Goal: Task Accomplishment & Management: Manage account settings

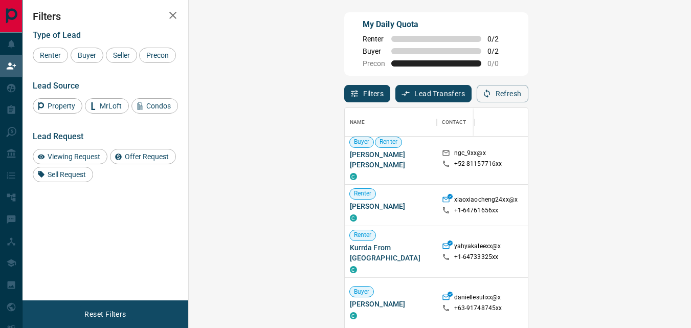
scroll to position [48, 0]
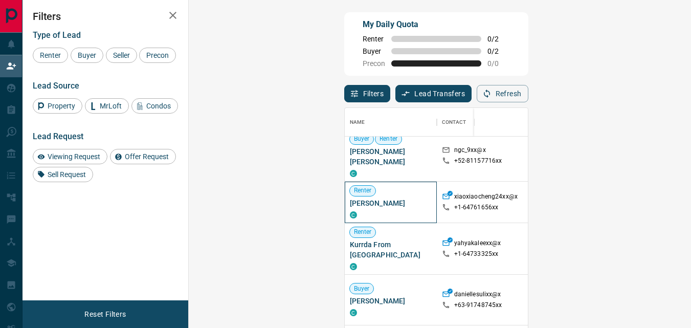
drag, startPoint x: 252, startPoint y: 196, endPoint x: 201, endPoint y: 194, distance: 51.2
click at [345, 194] on div "[PERSON_NAME]" at bounding box center [391, 202] width 92 height 41
click at [529, 60] on div "My Daily Quota Renter 0 / 2 Buyer 0 / 2 Precon 0 / 0" at bounding box center [436, 43] width 184 height 63
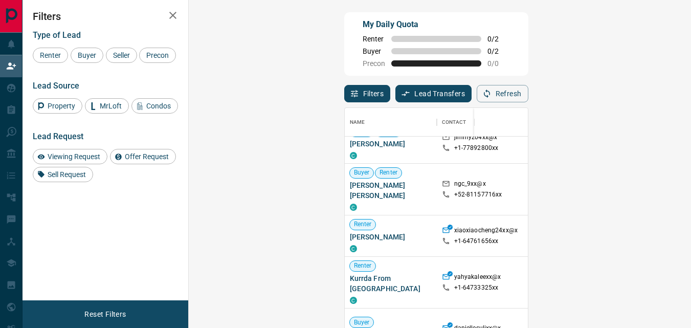
scroll to position [9, 0]
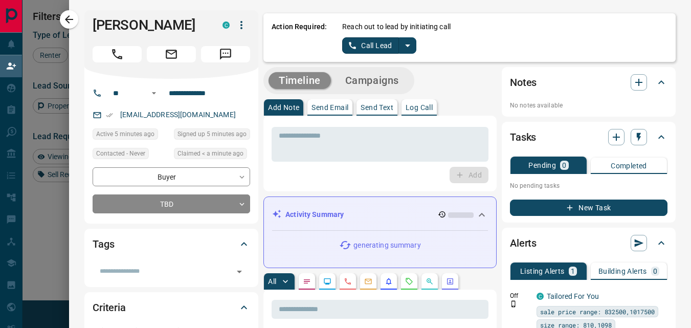
click at [380, 110] on p "Send Text" at bounding box center [377, 107] width 33 height 7
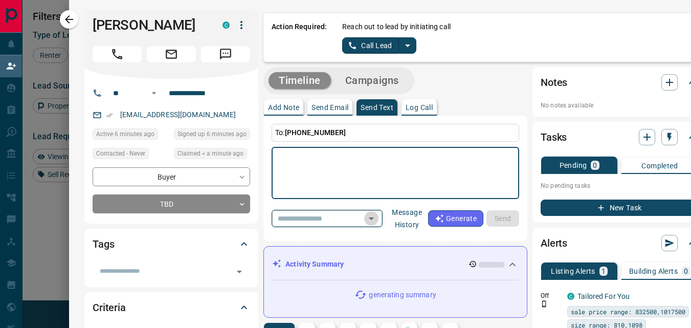
click at [378, 216] on icon "Open" at bounding box center [371, 218] width 12 height 12
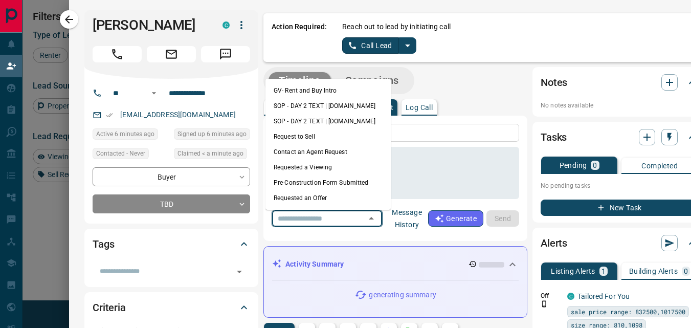
click at [341, 92] on li "GV- Rent and Buy Intro" at bounding box center [328, 90] width 125 height 15
type textarea "**********"
type input "**********"
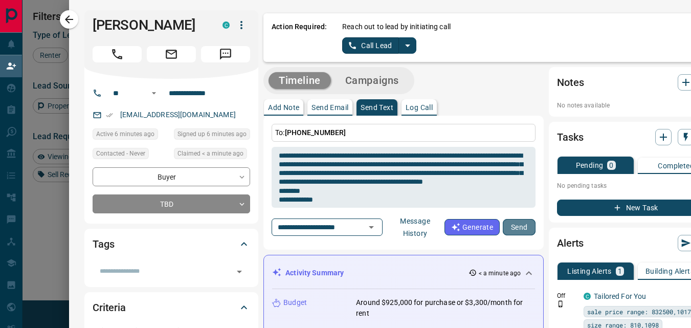
click at [518, 226] on button "Send" at bounding box center [519, 227] width 33 height 16
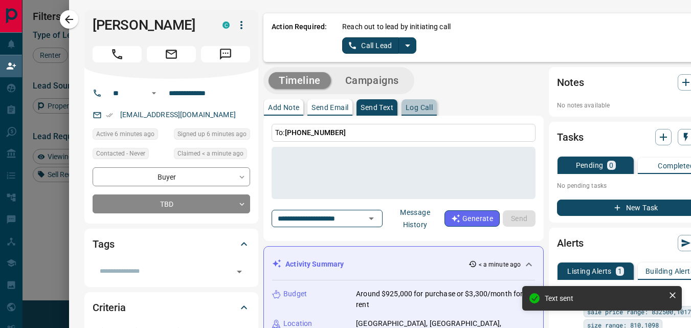
click at [424, 107] on p "Log Call" at bounding box center [419, 107] width 27 height 7
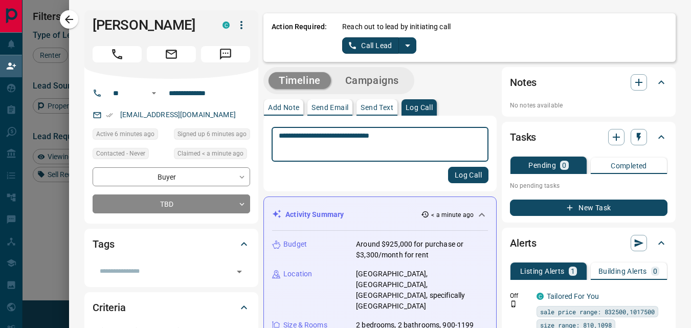
type textarea "**********"
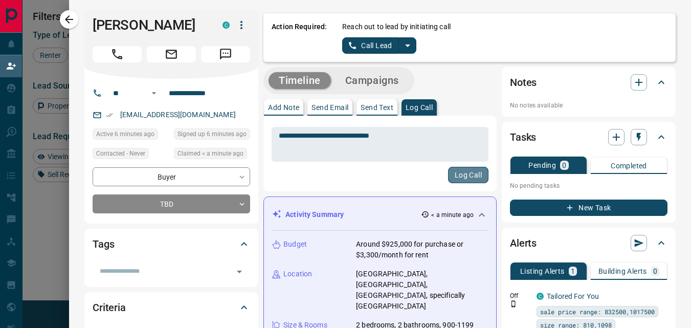
click at [453, 172] on button "Log Call" at bounding box center [468, 175] width 40 height 16
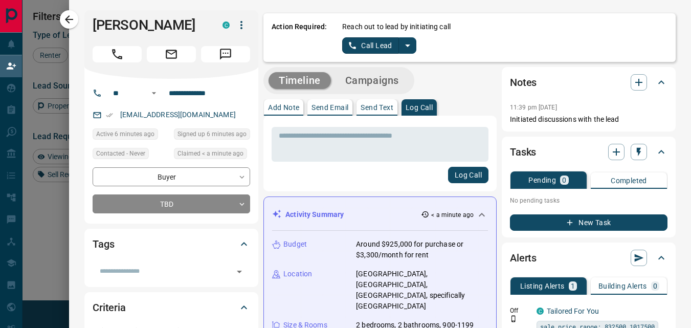
click at [315, 185] on div "* ​ Log Call" at bounding box center [380, 154] width 233 height 76
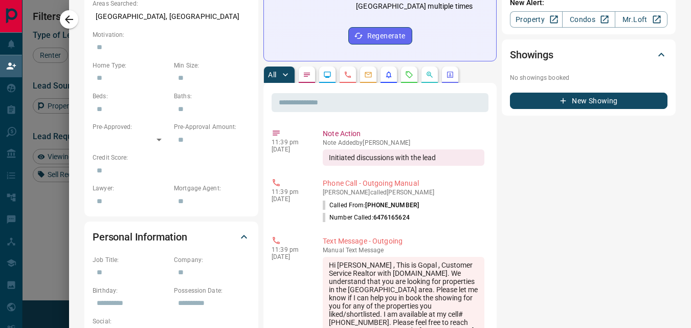
scroll to position [0, 0]
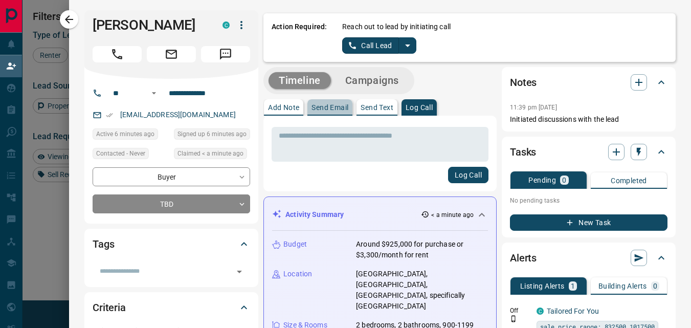
click at [324, 104] on p "Send Email" at bounding box center [330, 107] width 37 height 7
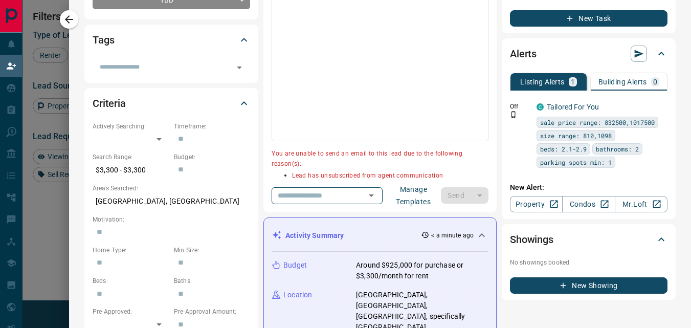
scroll to position [291, 0]
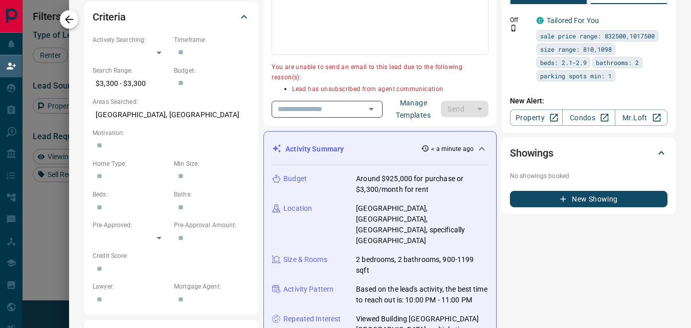
click at [71, 21] on icon "button" at bounding box center [69, 19] width 12 height 12
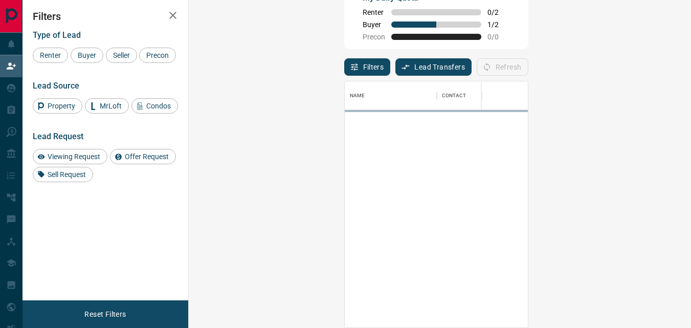
scroll to position [238, 473]
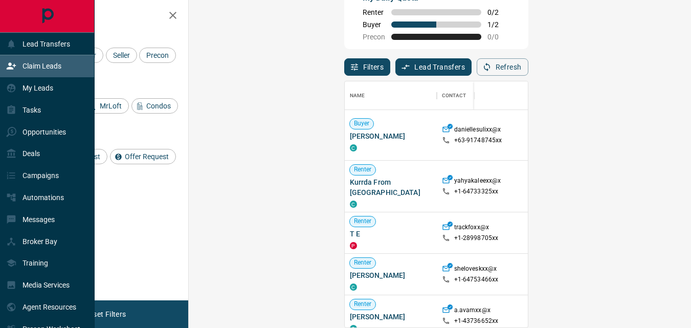
click at [44, 69] on p "Claim Leads" at bounding box center [42, 66] width 39 height 8
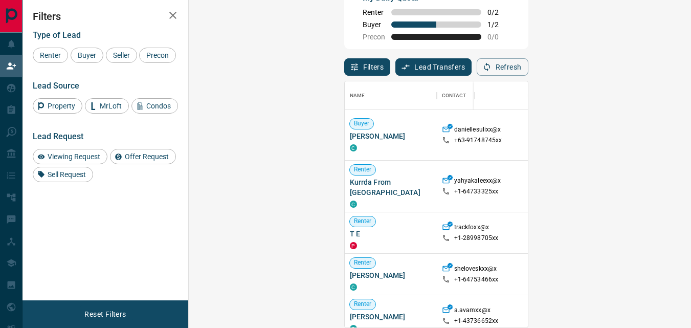
click at [637, 228] on p "Oshawa" at bounding box center [678, 232] width 82 height 9
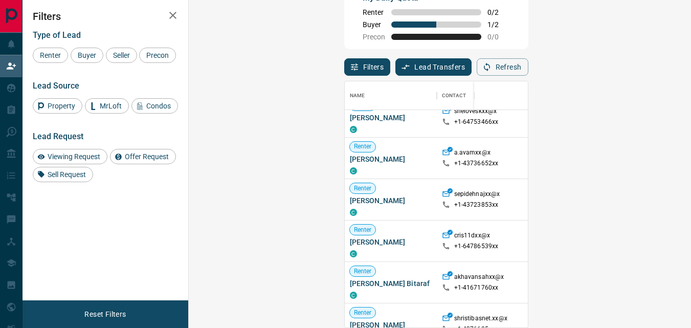
scroll to position [161, 0]
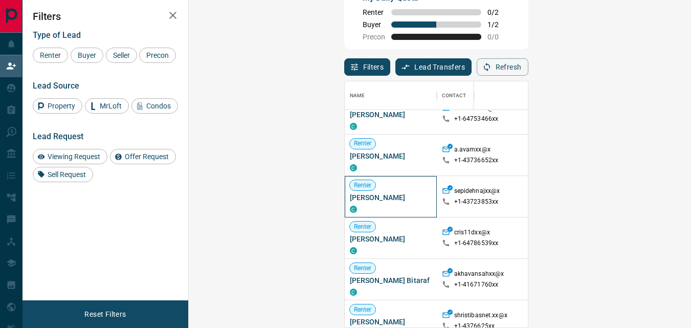
drag, startPoint x: 268, startPoint y: 187, endPoint x: 201, endPoint y: 193, distance: 66.8
click at [350, 193] on div "Renter [PERSON_NAME] C" at bounding box center [391, 196] width 82 height 33
click at [350, 192] on span "[PERSON_NAME]" at bounding box center [391, 197] width 82 height 10
drag, startPoint x: 201, startPoint y: 187, endPoint x: 267, endPoint y: 191, distance: 66.1
click at [345, 191] on div "Renter [PERSON_NAME] C" at bounding box center [391, 196] width 92 height 41
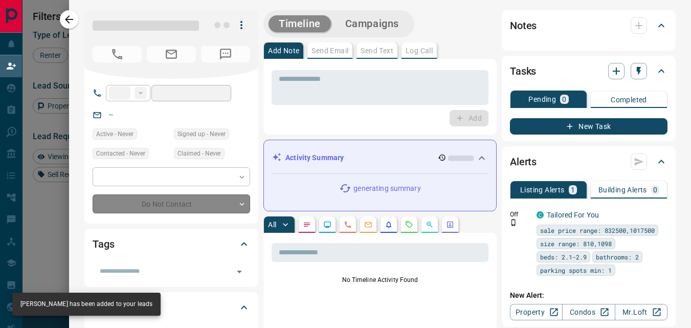
type input "**"
type input "**********"
type input "**"
type input "*"
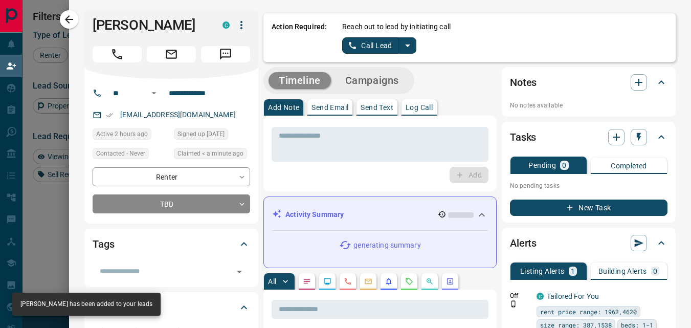
click at [376, 112] on button "Send Text" at bounding box center [377, 107] width 41 height 16
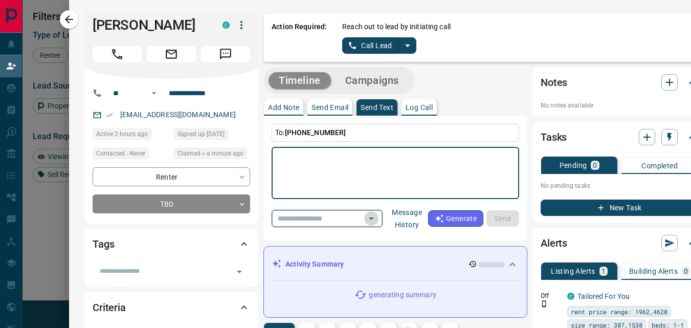
click at [378, 224] on icon "Open" at bounding box center [371, 218] width 12 height 12
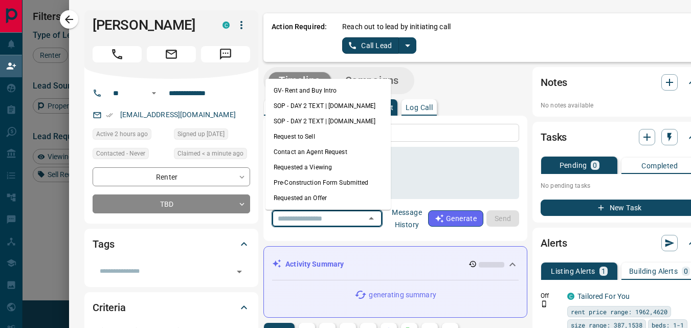
click at [353, 94] on li "GV- Rent and Buy Intro" at bounding box center [328, 90] width 125 height 15
type textarea "**********"
type input "**********"
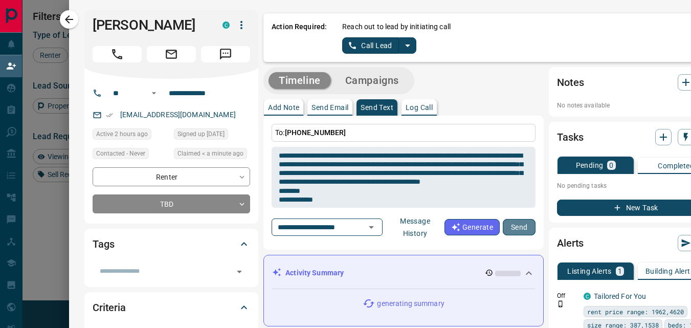
click at [508, 222] on button "Send" at bounding box center [519, 227] width 33 height 16
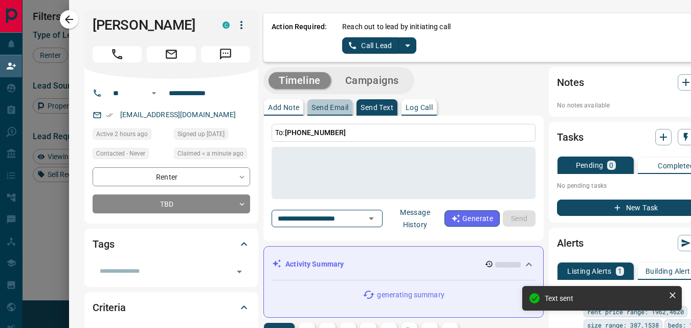
click at [329, 106] on p "Send Email" at bounding box center [330, 107] width 37 height 7
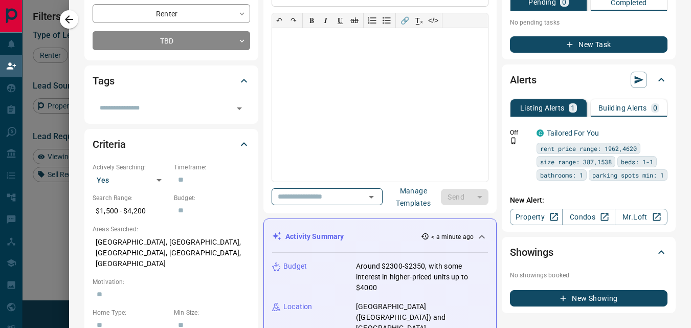
scroll to position [166, 0]
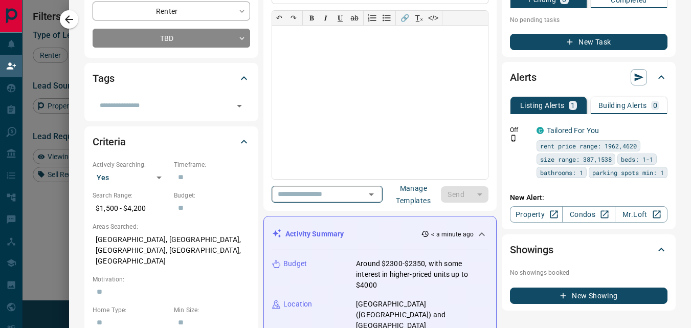
click at [378, 196] on icon "Open" at bounding box center [371, 194] width 12 height 12
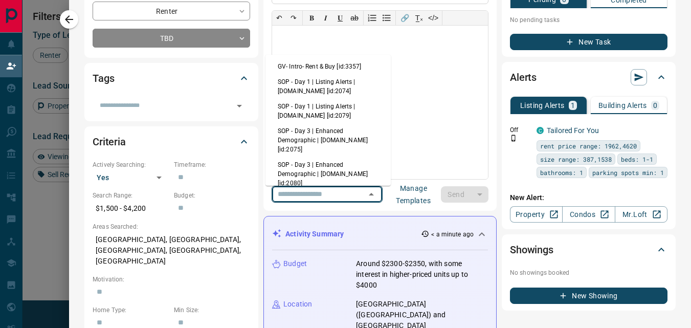
click at [347, 67] on li "GV- Intro- Rent & Buy [id:3357]" at bounding box center [328, 66] width 125 height 15
type input "**********"
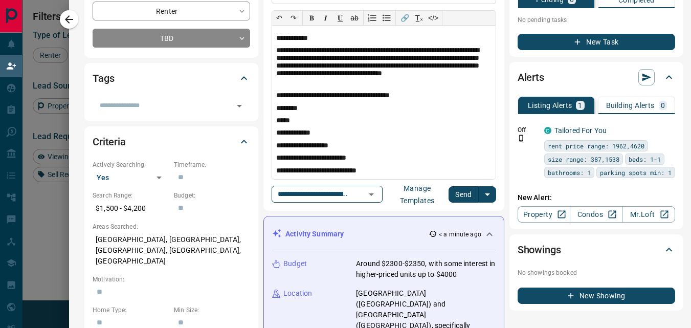
click at [455, 196] on button "Send" at bounding box center [464, 194] width 30 height 16
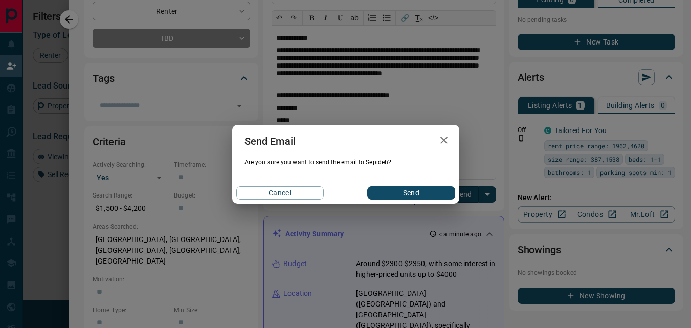
click at [409, 197] on button "Send" at bounding box center [411, 192] width 88 height 13
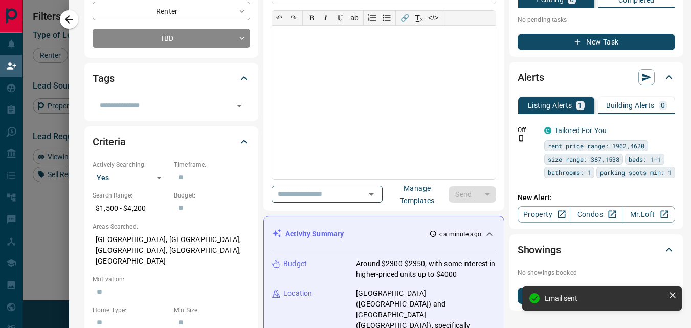
scroll to position [0, 0]
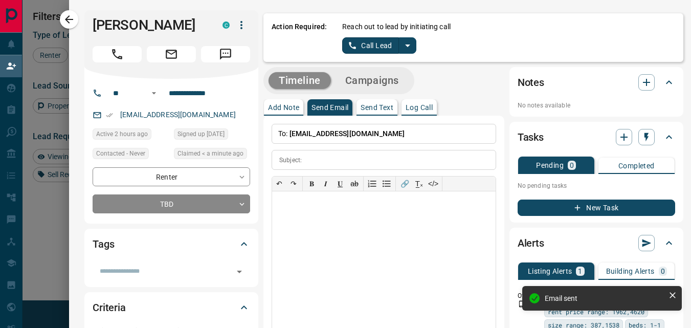
click at [416, 104] on p "Log Call" at bounding box center [419, 107] width 27 height 7
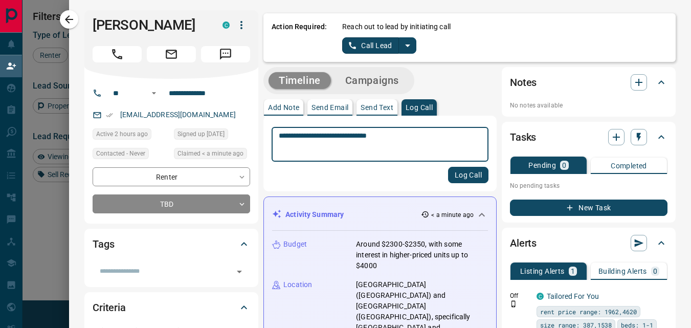
type textarea "**********"
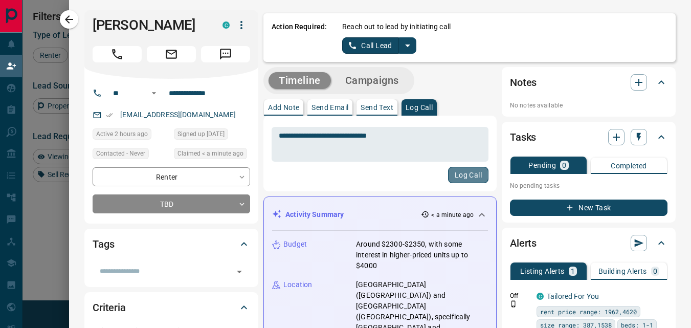
click at [455, 179] on button "Log Call" at bounding box center [468, 175] width 40 height 16
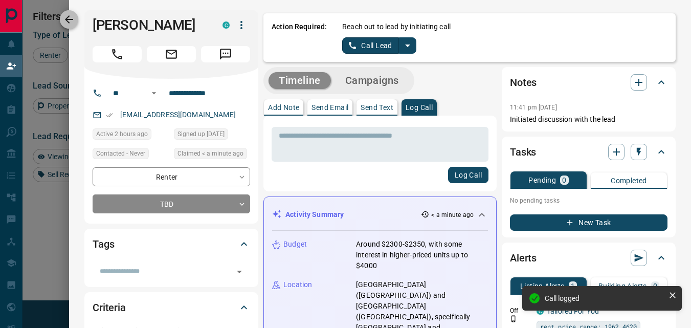
click at [66, 16] on icon "button" at bounding box center [69, 19] width 12 height 12
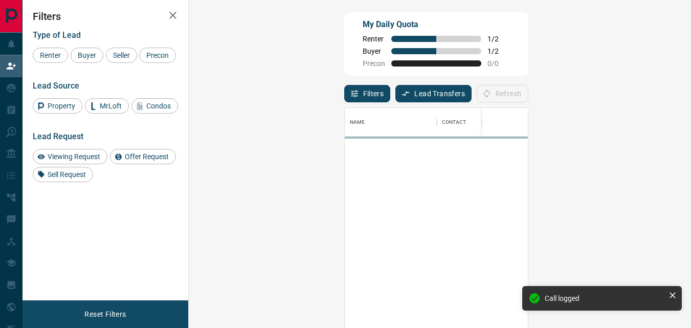
scroll to position [238, 473]
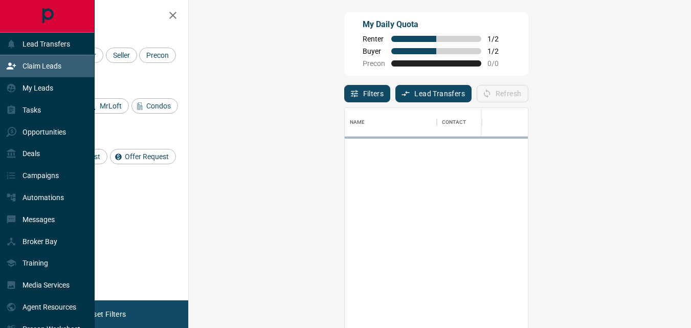
click at [47, 65] on p "Claim Leads" at bounding box center [42, 66] width 39 height 8
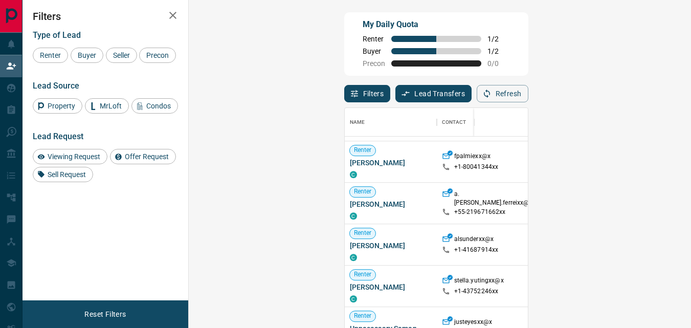
scroll to position [674, 0]
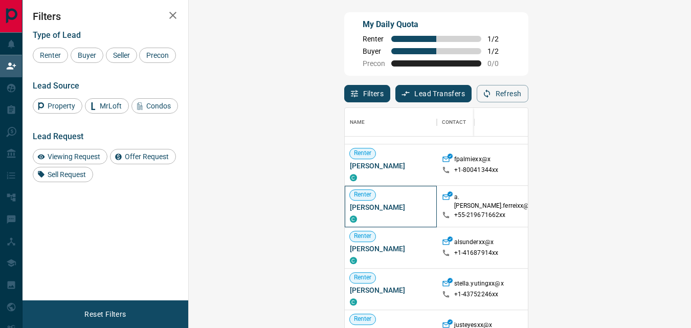
drag, startPoint x: 201, startPoint y: 208, endPoint x: 276, endPoint y: 204, distance: 75.3
click at [345, 204] on div "[PERSON_NAME] [PERSON_NAME] C" at bounding box center [391, 206] width 92 height 41
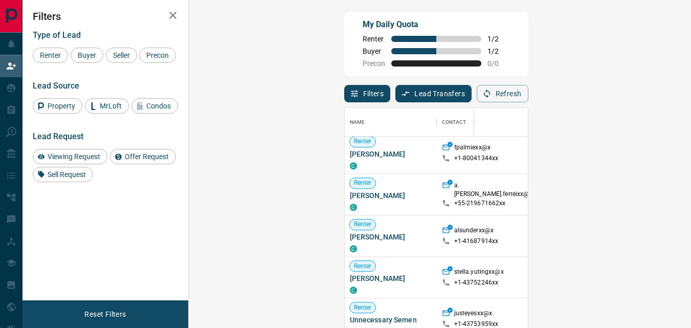
scroll to position [691, 0]
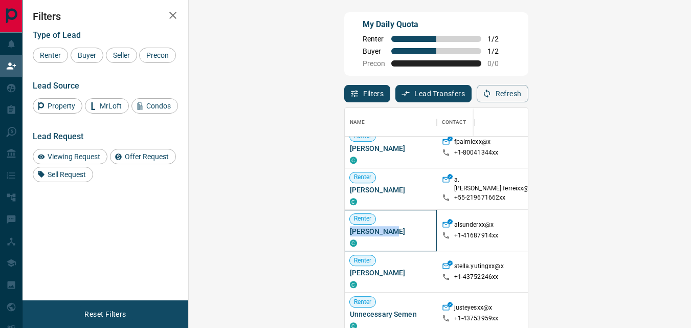
drag, startPoint x: 237, startPoint y: 231, endPoint x: 197, endPoint y: 236, distance: 40.8
click at [345, 236] on div "Renter [PERSON_NAME] C" at bounding box center [391, 230] width 92 height 41
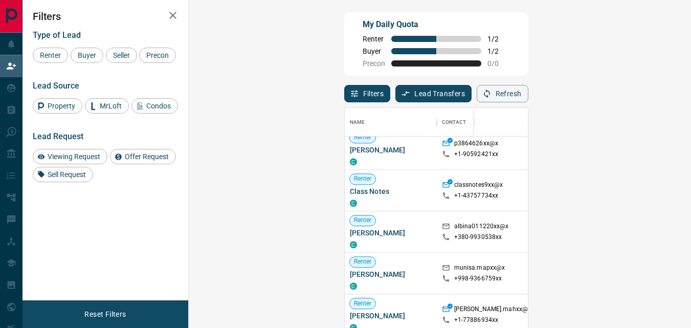
scroll to position [743, 0]
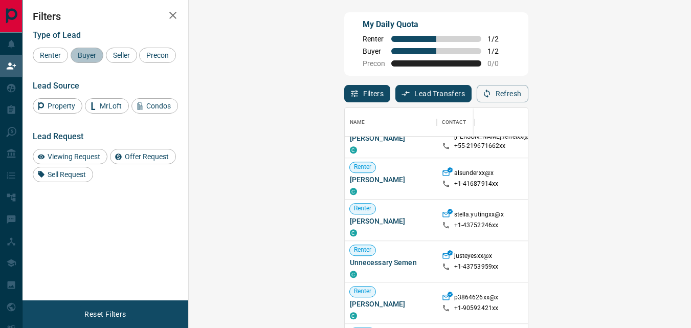
click at [86, 53] on span "Buyer" at bounding box center [87, 55] width 26 height 8
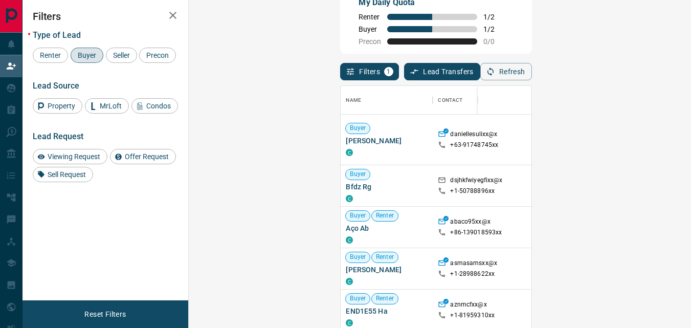
scroll to position [27, 0]
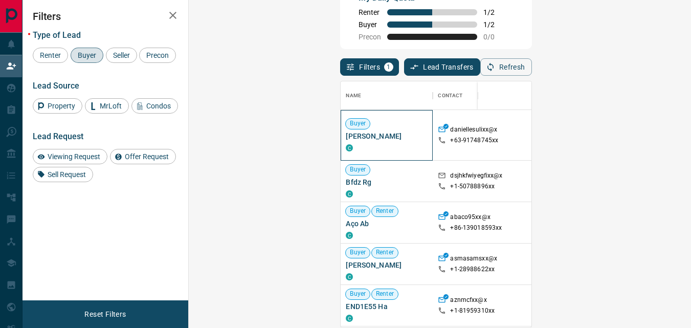
drag, startPoint x: 253, startPoint y: 137, endPoint x: 200, endPoint y: 137, distance: 53.2
click at [341, 137] on div "Buyer [PERSON_NAME]" at bounding box center [387, 135] width 92 height 51
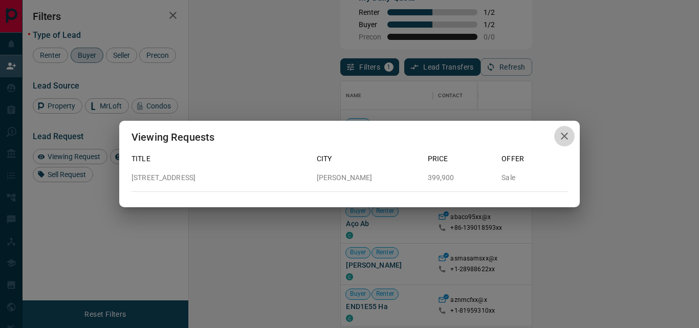
click at [566, 138] on icon "button" at bounding box center [564, 136] width 12 height 12
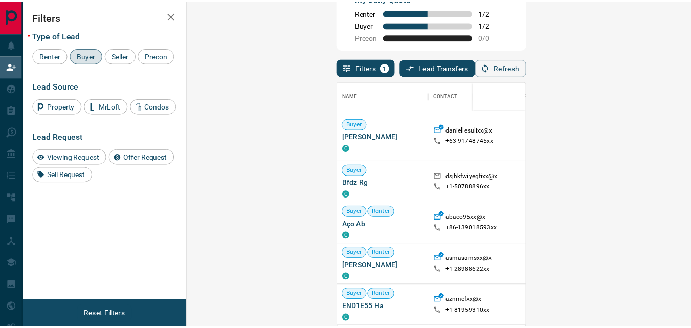
scroll to position [8, 8]
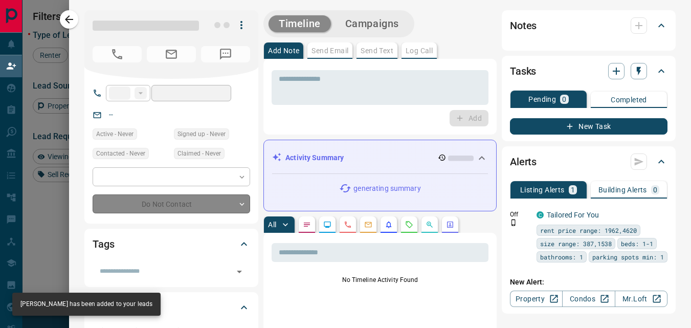
type input "***"
type input "**********"
type input "**"
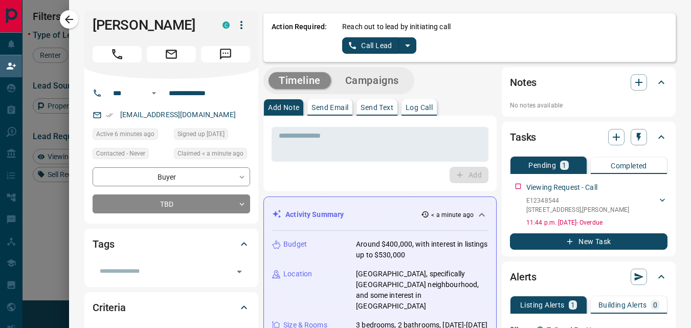
scroll to position [0, 0]
click at [384, 106] on p "Send Text" at bounding box center [377, 107] width 33 height 7
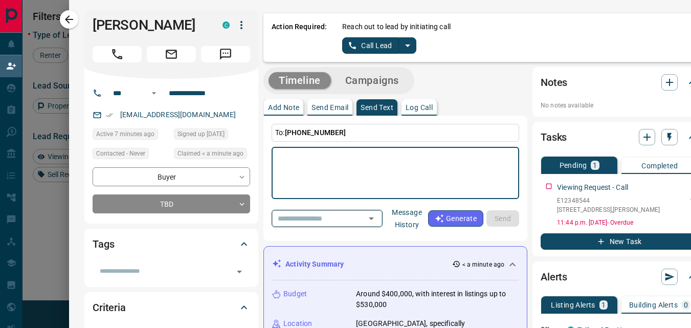
click at [378, 220] on icon "Open" at bounding box center [371, 218] width 12 height 12
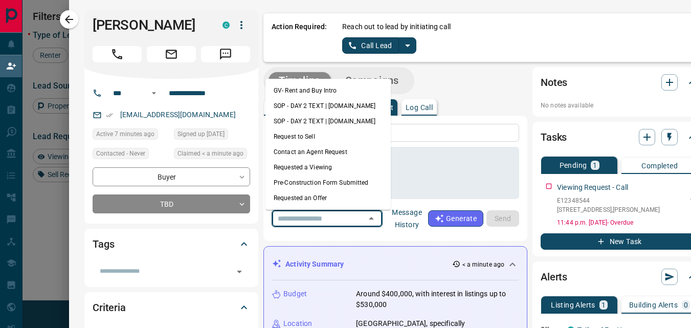
click at [342, 86] on li "GV- Rent and Buy Intro" at bounding box center [328, 90] width 125 height 15
type textarea "**********"
type input "**********"
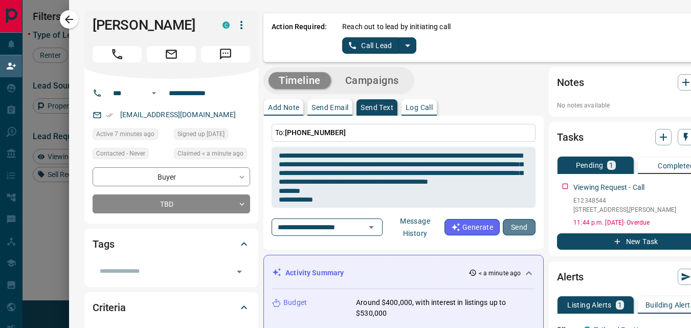
click at [508, 223] on button "Send" at bounding box center [519, 227] width 33 height 16
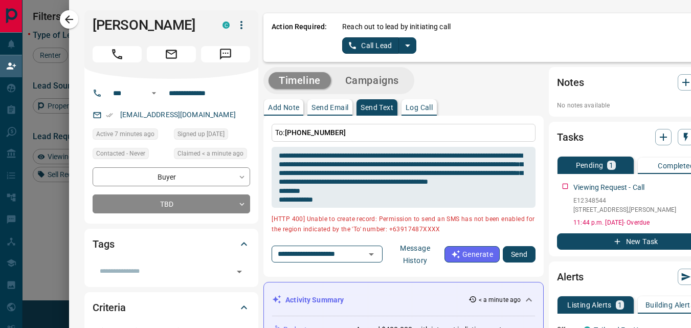
click at [330, 106] on p "Send Email" at bounding box center [330, 107] width 37 height 7
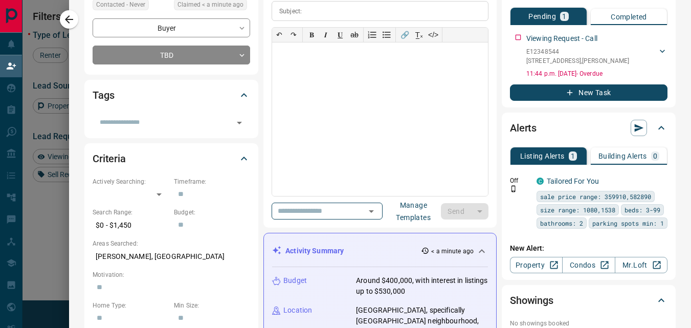
scroll to position [151, 0]
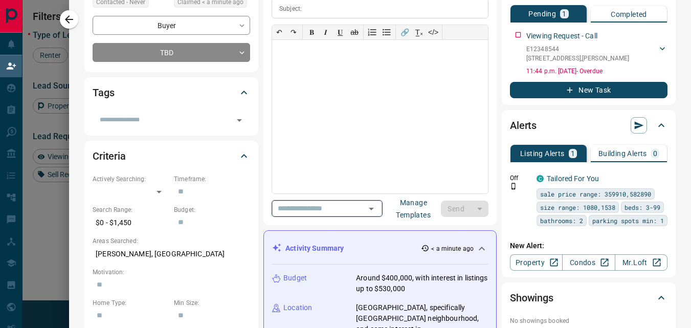
click at [378, 207] on icon "Open" at bounding box center [371, 209] width 12 height 12
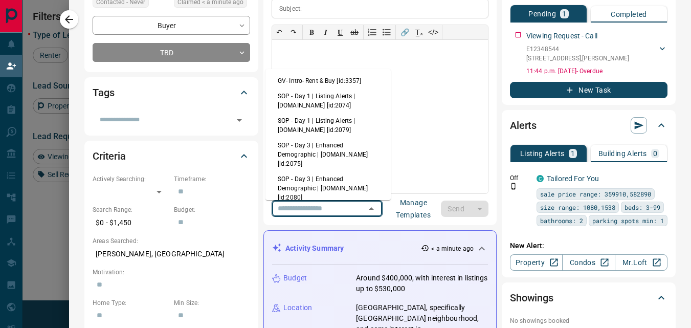
click at [341, 79] on li "GV- Intro- Rent & Buy [id:3357]" at bounding box center [328, 80] width 125 height 15
type input "**********"
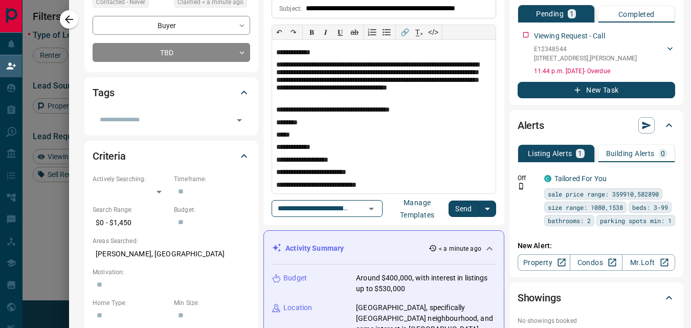
click at [452, 209] on button "Send" at bounding box center [464, 209] width 30 height 16
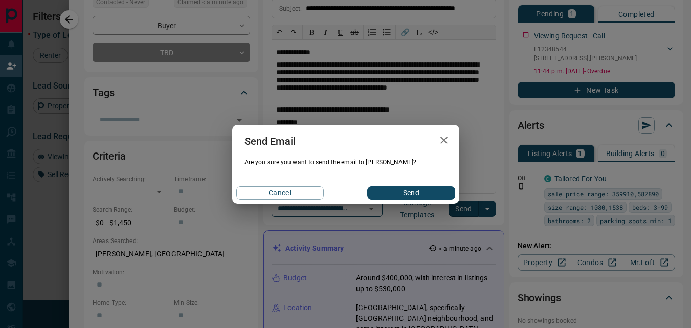
click at [420, 195] on button "Send" at bounding box center [411, 192] width 88 height 13
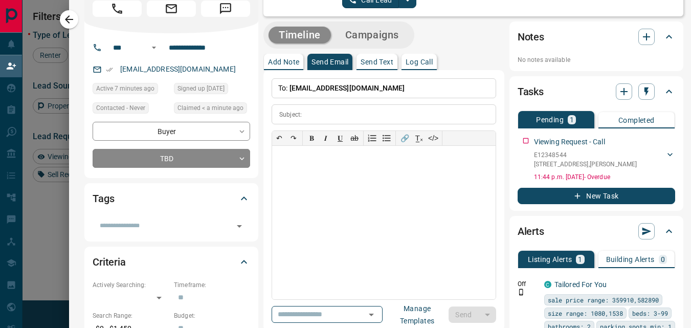
scroll to position [0, 0]
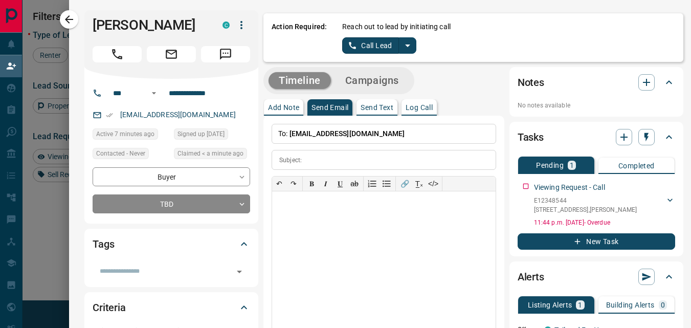
click at [414, 105] on p "Log Call" at bounding box center [419, 107] width 27 height 7
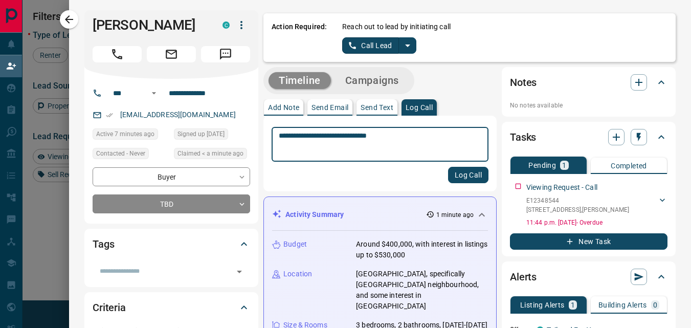
type textarea "**********"
click at [461, 178] on button "Log Call" at bounding box center [468, 175] width 40 height 16
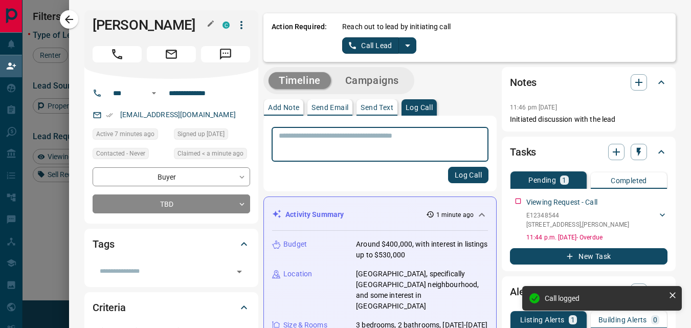
drag, startPoint x: 176, startPoint y: 27, endPoint x: 89, endPoint y: 25, distance: 87.0
click at [93, 25] on h1 "[PERSON_NAME]" at bounding box center [150, 25] width 115 height 16
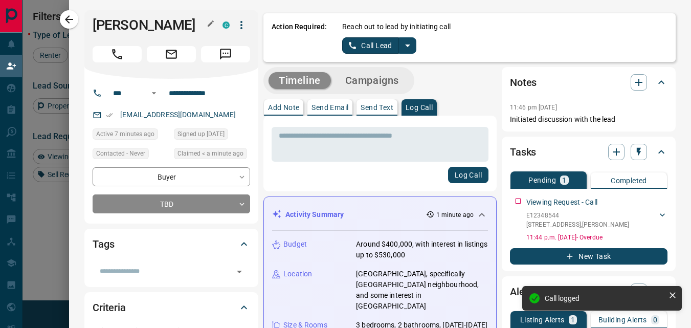
drag, startPoint x: 88, startPoint y: 24, endPoint x: 179, endPoint y: 25, distance: 91.6
click at [179, 25] on h1 "[PERSON_NAME]" at bounding box center [150, 25] width 115 height 16
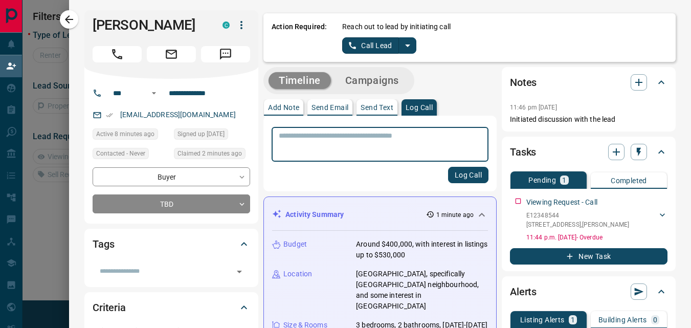
scroll to position [103, 473]
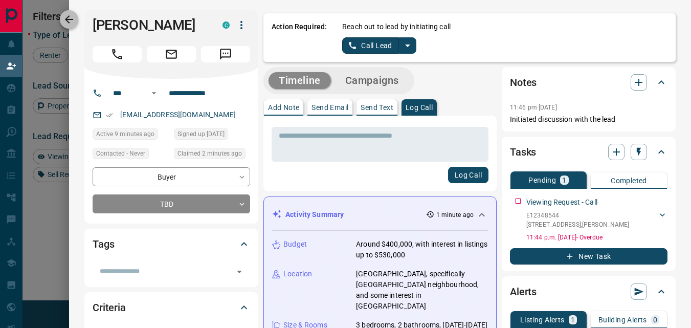
click at [68, 21] on icon "button" at bounding box center [69, 19] width 8 height 8
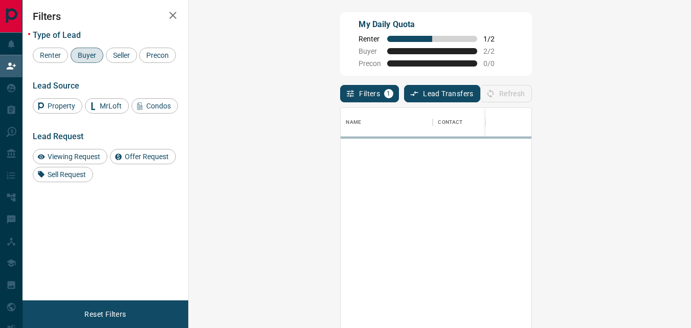
scroll to position [238, 473]
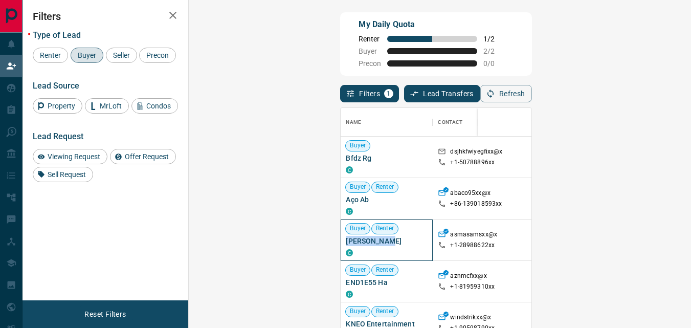
drag, startPoint x: 250, startPoint y: 241, endPoint x: 201, endPoint y: 237, distance: 49.3
click at [346, 237] on span "[PERSON_NAME]" at bounding box center [387, 241] width 82 height 10
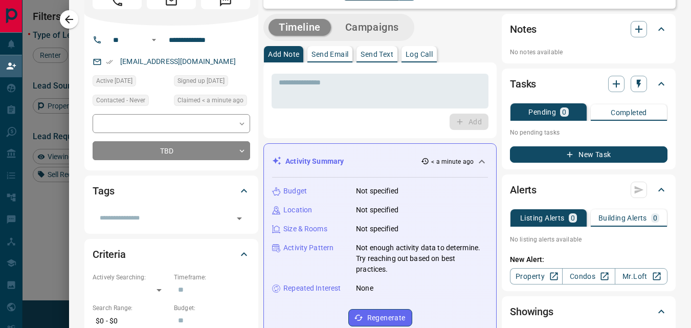
scroll to position [18, 0]
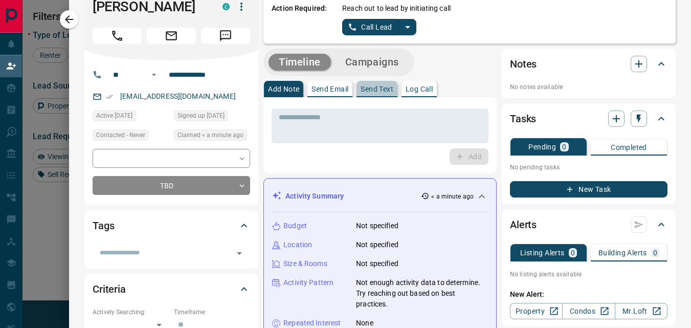
click at [371, 89] on p "Send Text" at bounding box center [377, 88] width 33 height 7
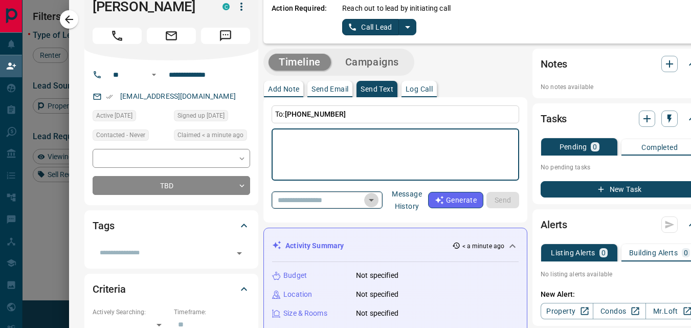
click at [378, 199] on icon "Open" at bounding box center [371, 200] width 12 height 12
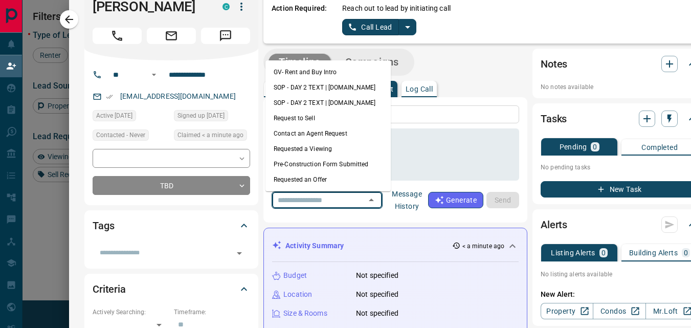
click at [346, 68] on li "GV- Rent and Buy Intro" at bounding box center [328, 71] width 125 height 15
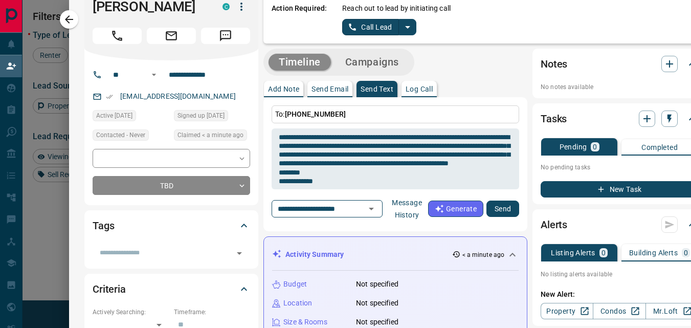
type textarea "**********"
type input "**********"
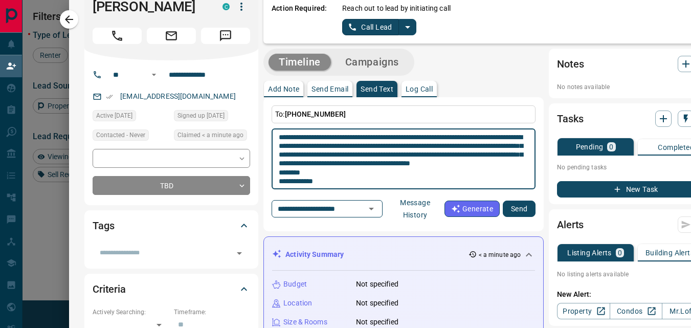
drag, startPoint x: 421, startPoint y: 145, endPoint x: 479, endPoint y: 147, distance: 57.4
click at [479, 147] on textarea "**********" at bounding box center [404, 159] width 250 height 52
type textarea "**********"
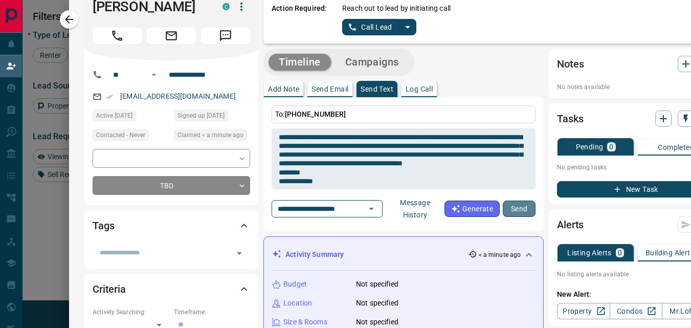
click at [514, 208] on button "Send" at bounding box center [519, 209] width 33 height 16
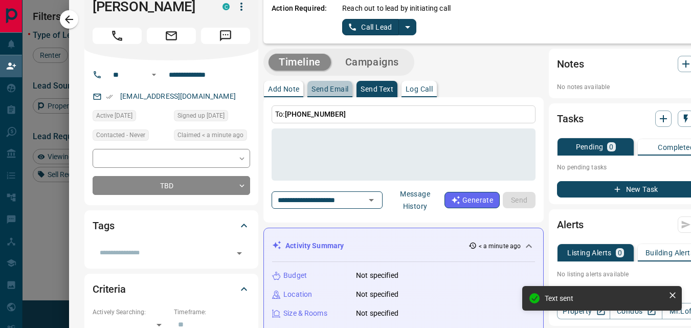
click at [320, 87] on p "Send Email" at bounding box center [330, 88] width 37 height 7
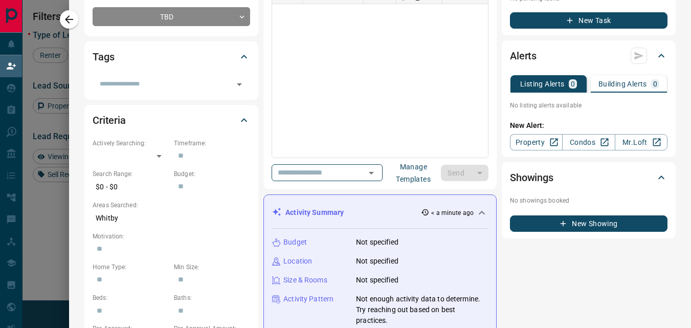
scroll to position [207, 0]
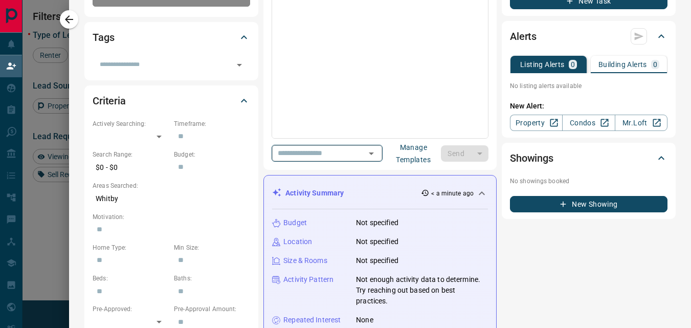
click at [378, 150] on icon "Open" at bounding box center [371, 153] width 12 height 12
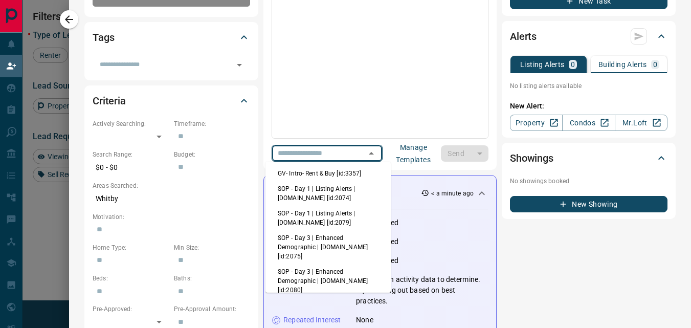
click at [328, 173] on li "GV- Intro- Rent & Buy [id:3357]" at bounding box center [328, 173] width 125 height 15
type input "**********"
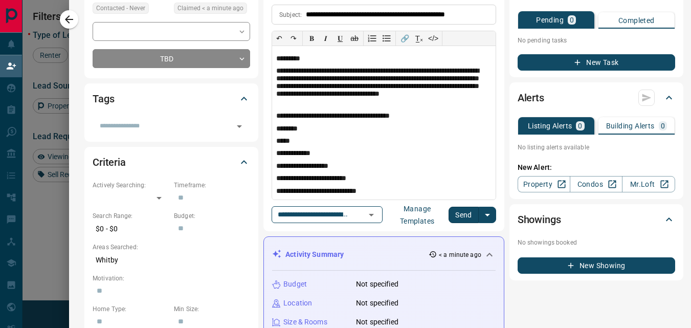
scroll to position [143, 0]
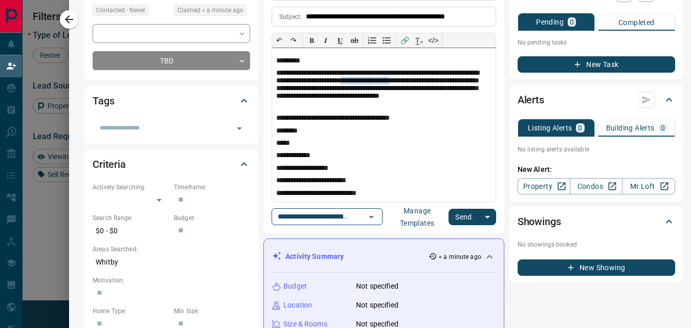
drag, startPoint x: 415, startPoint y: 82, endPoint x: 473, endPoint y: 84, distance: 57.9
click at [473, 84] on p "**********" at bounding box center [380, 89] width 208 height 41
click at [414, 83] on p "**********" at bounding box center [380, 89] width 208 height 41
click at [456, 214] on button "Send" at bounding box center [464, 217] width 30 height 16
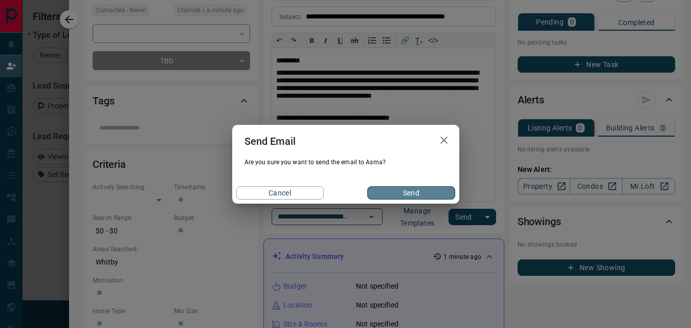
click at [406, 189] on button "Send" at bounding box center [411, 192] width 88 height 13
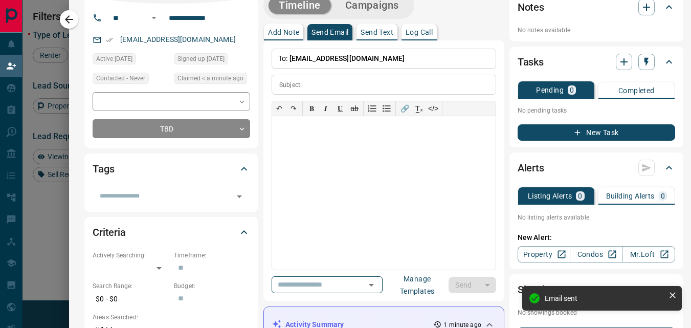
scroll to position [0, 0]
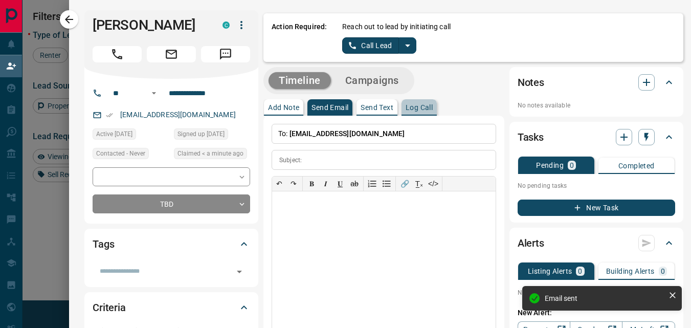
click at [413, 101] on button "Log Call" at bounding box center [419, 107] width 35 height 16
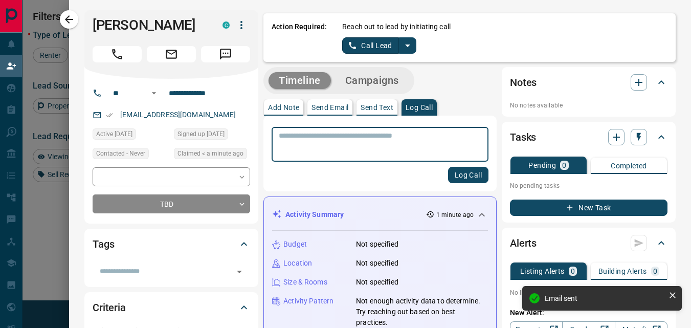
click at [345, 138] on textarea at bounding box center [380, 145] width 203 height 26
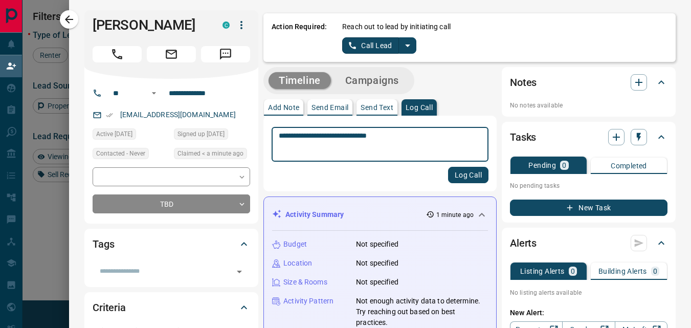
type textarea "**********"
click at [457, 177] on button "Log Call" at bounding box center [468, 175] width 40 height 16
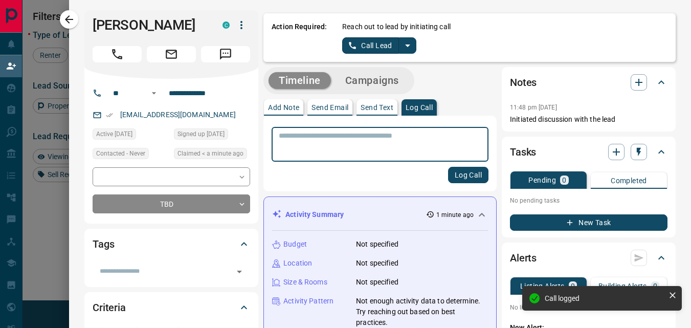
click at [60, 17] on div at bounding box center [345, 164] width 691 height 328
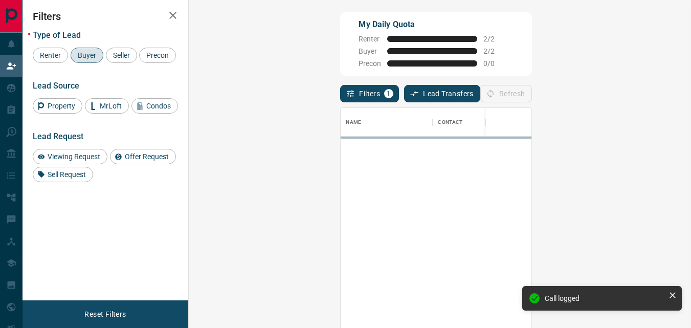
scroll to position [238, 473]
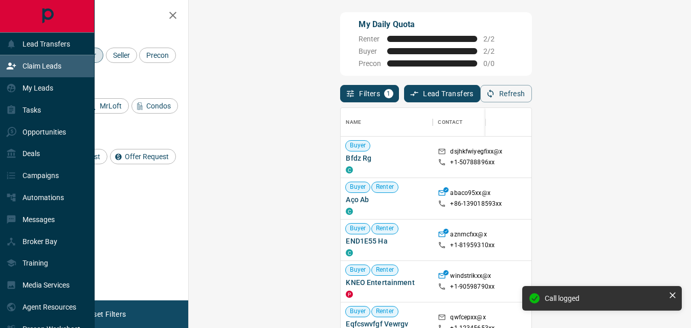
click at [47, 68] on p "Claim Leads" at bounding box center [42, 66] width 39 height 8
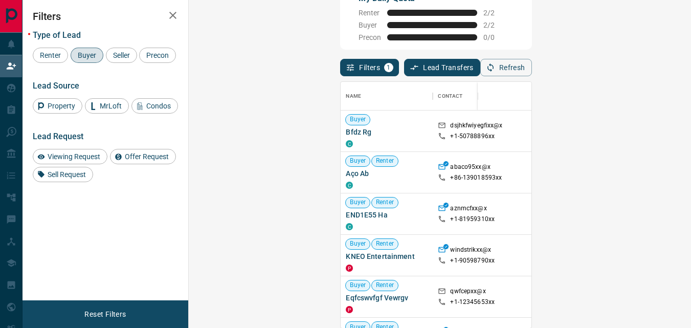
scroll to position [27, 0]
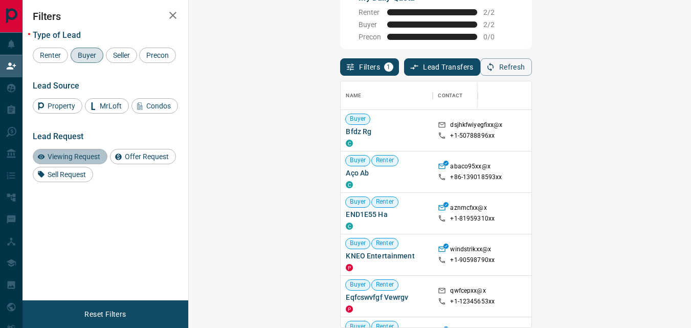
click at [78, 161] on span "Viewing Request" at bounding box center [74, 157] width 60 height 8
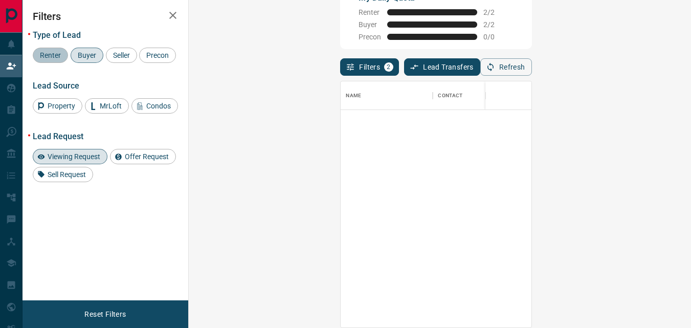
click at [43, 52] on span "Renter" at bounding box center [50, 55] width 28 height 8
